Goal: Navigation & Orientation: Find specific page/section

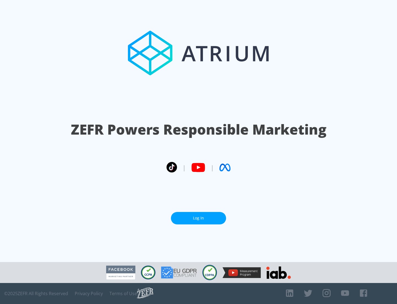
click at [199, 216] on link "Log In" at bounding box center [198, 218] width 55 height 12
